Goal: Find specific page/section: Find specific page/section

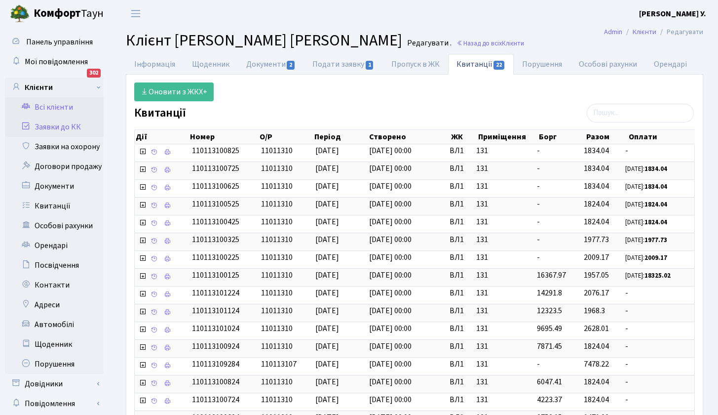
click at [57, 124] on link "Заявки до КК" at bounding box center [54, 127] width 99 height 20
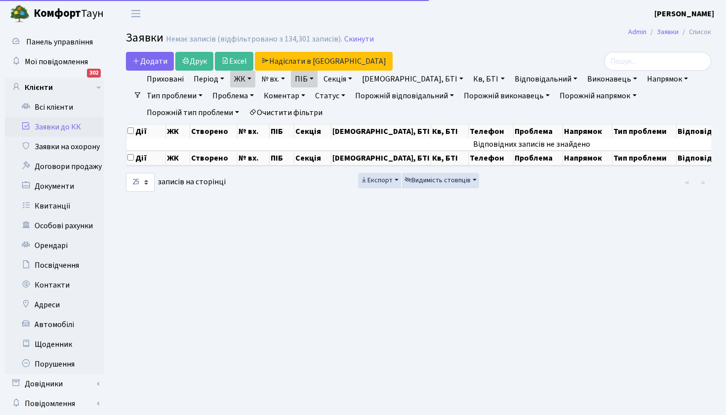
select select "25"
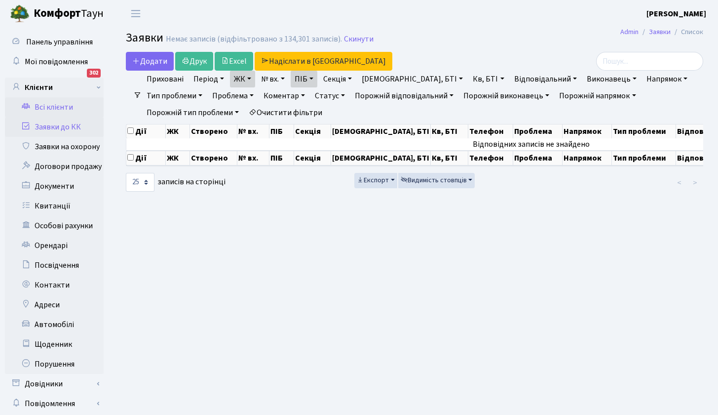
click at [58, 106] on link "Всі клієнти" at bounding box center [54, 107] width 99 height 20
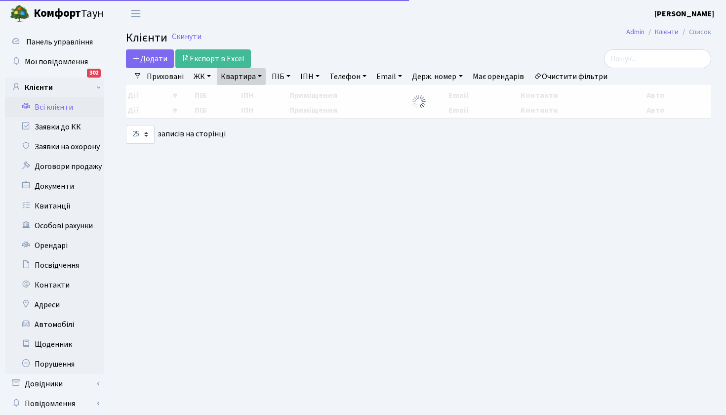
select select "25"
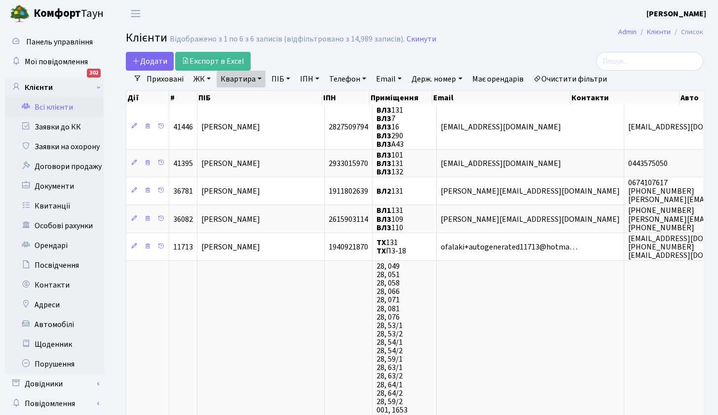
click at [261, 78] on link "Квартира" at bounding box center [241, 79] width 49 height 17
type input "136"
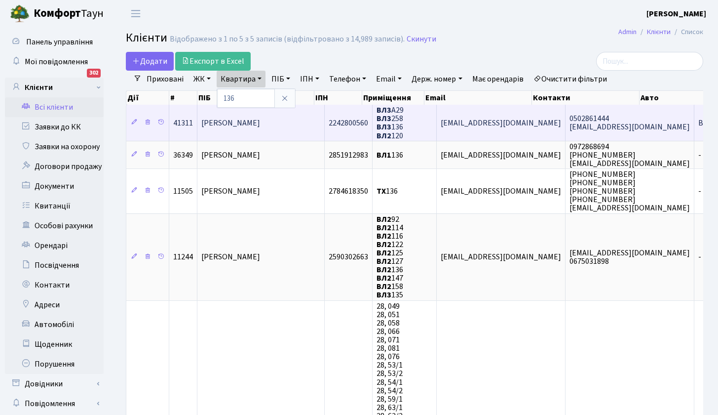
click at [239, 124] on span "Мележик Галина Миколаївна" at bounding box center [230, 122] width 59 height 11
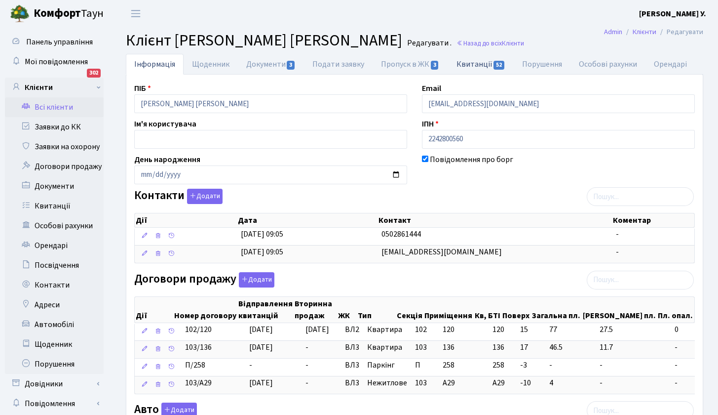
click at [465, 65] on link "Квитанції 52" at bounding box center [481, 64] width 66 height 20
select select "25"
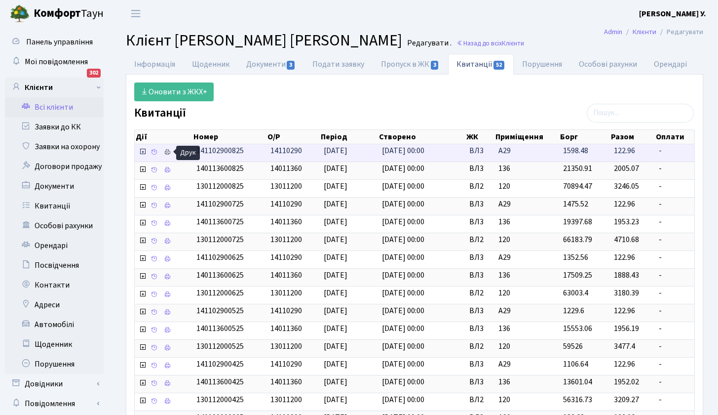
click at [166, 152] on icon at bounding box center [167, 152] width 7 height 7
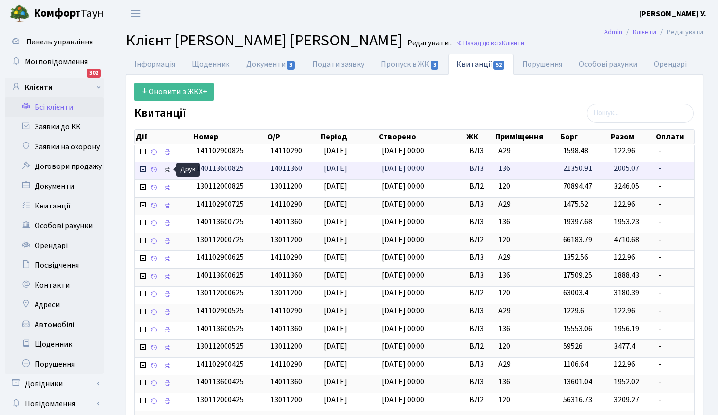
click at [166, 167] on icon at bounding box center [167, 169] width 7 height 7
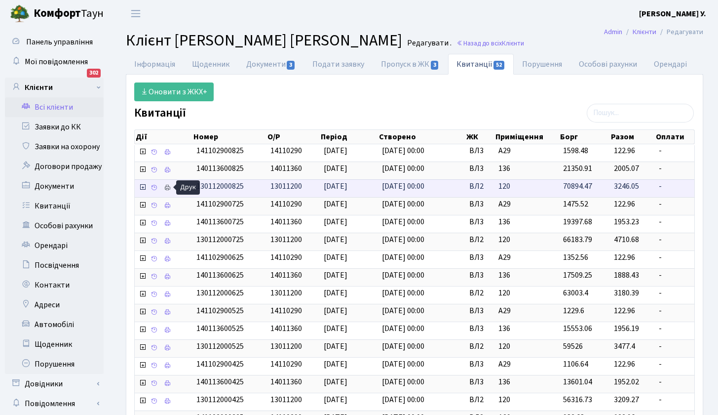
click at [169, 188] on icon at bounding box center [167, 187] width 7 height 7
